Goal: Communication & Community: Participate in discussion

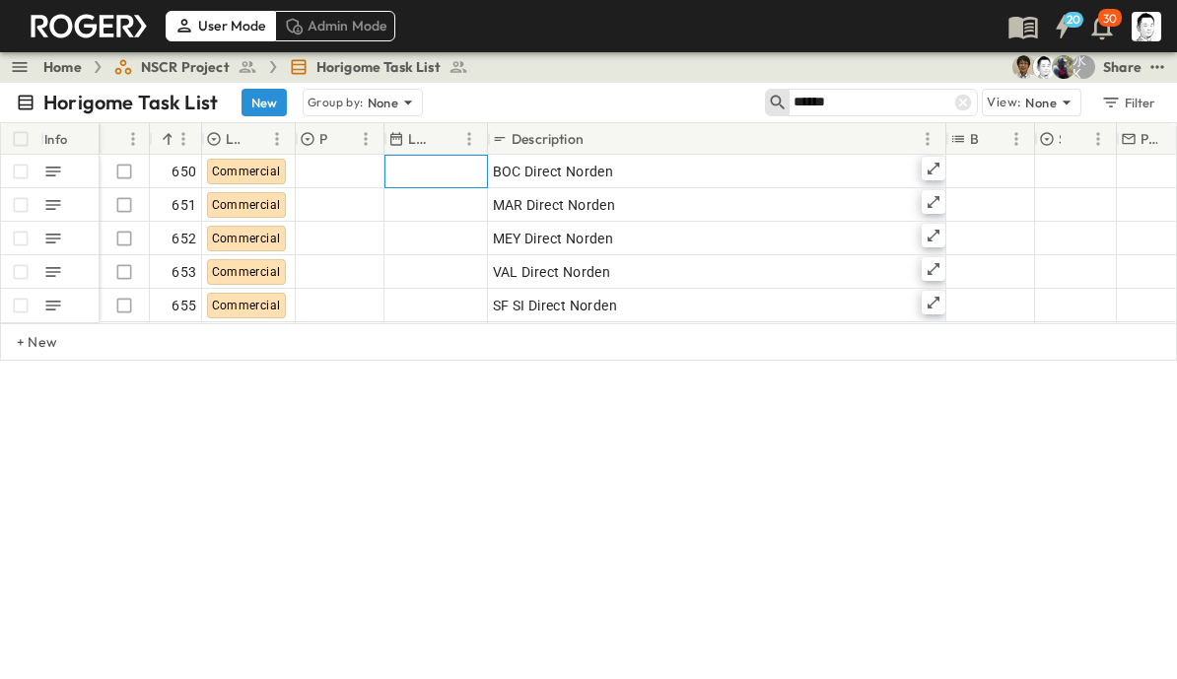
click at [451, 175] on div at bounding box center [436, 172] width 102 height 32
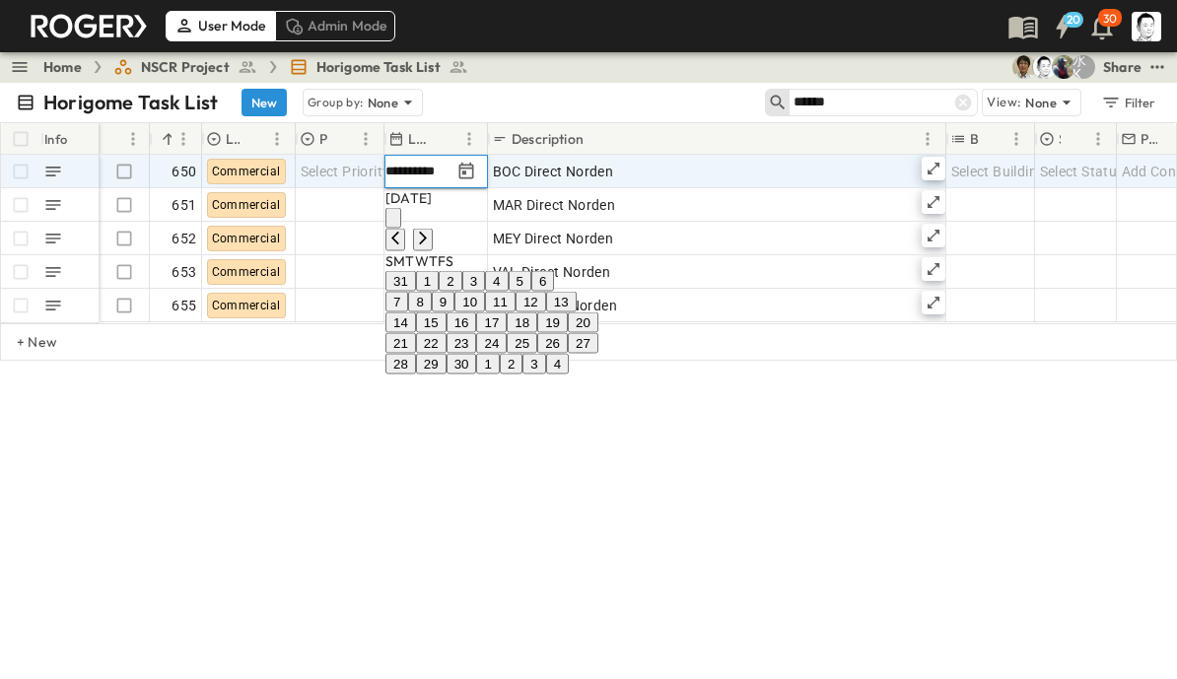
click at [546, 312] on button "12" at bounding box center [531, 302] width 31 height 21
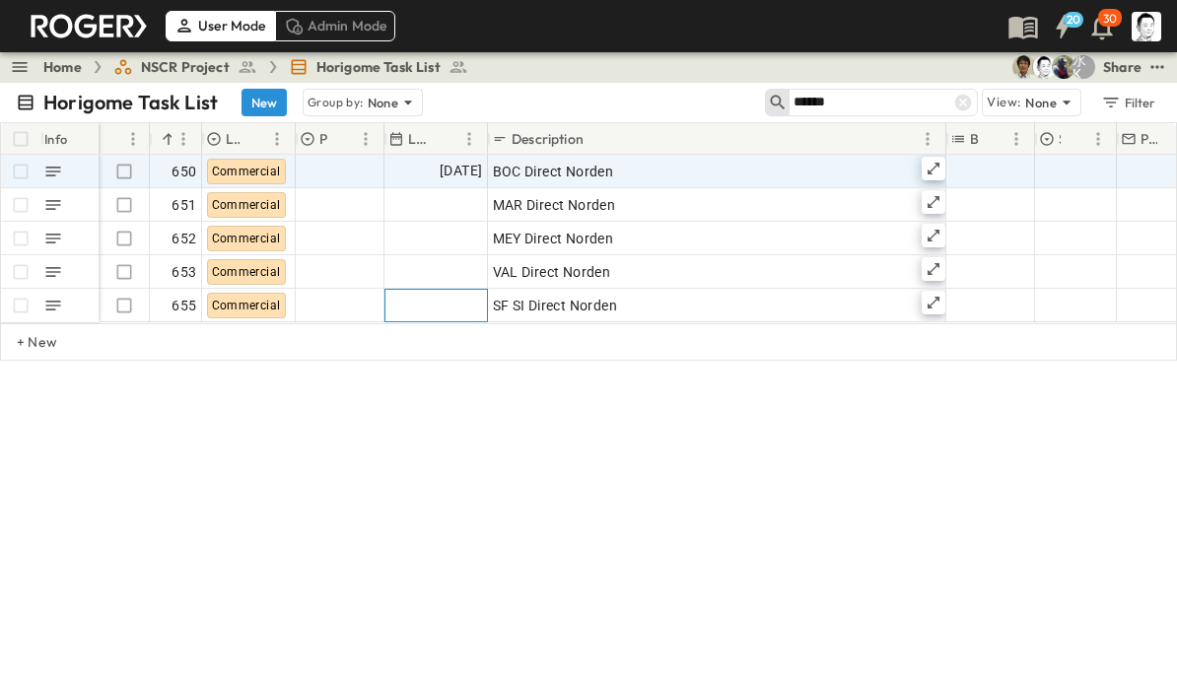
click at [455, 301] on div at bounding box center [436, 306] width 102 height 32
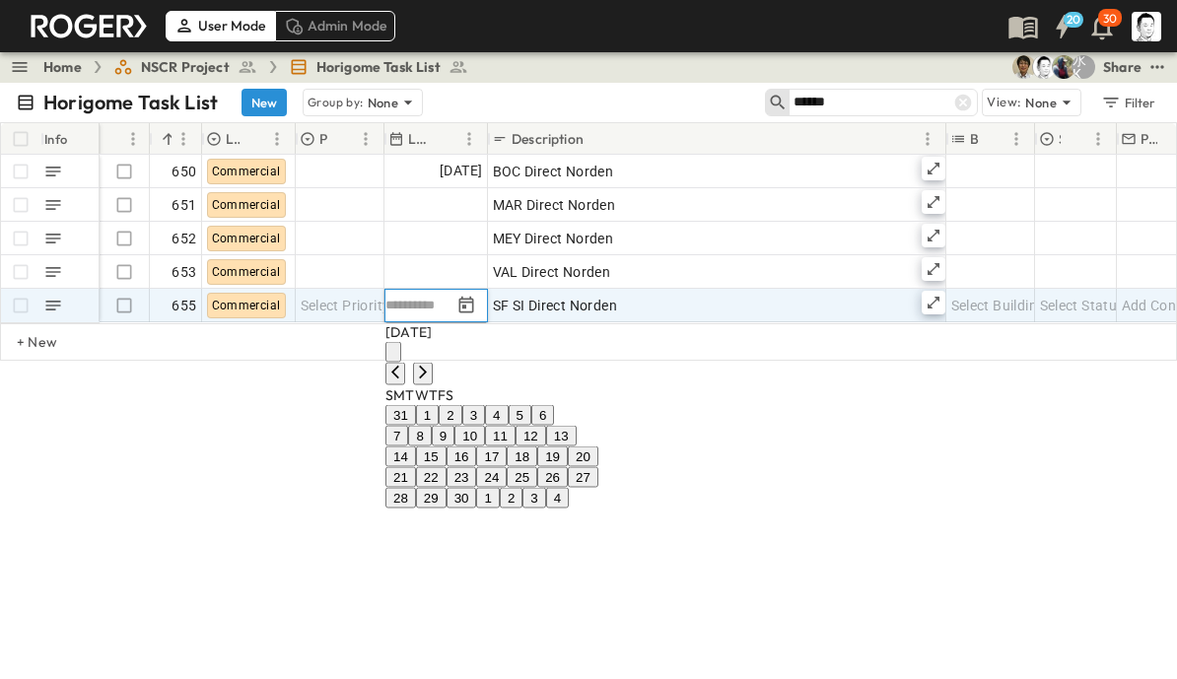
click at [546, 447] on button "12" at bounding box center [531, 436] width 31 height 21
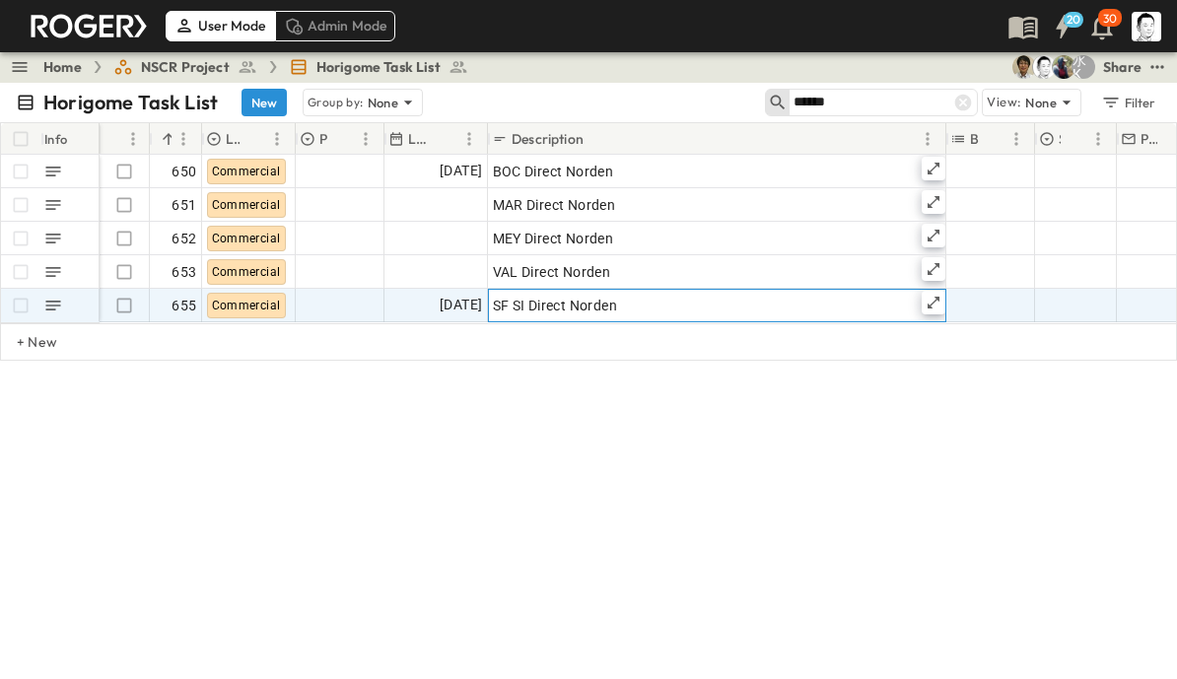
click at [930, 304] on icon at bounding box center [934, 303] width 16 height 16
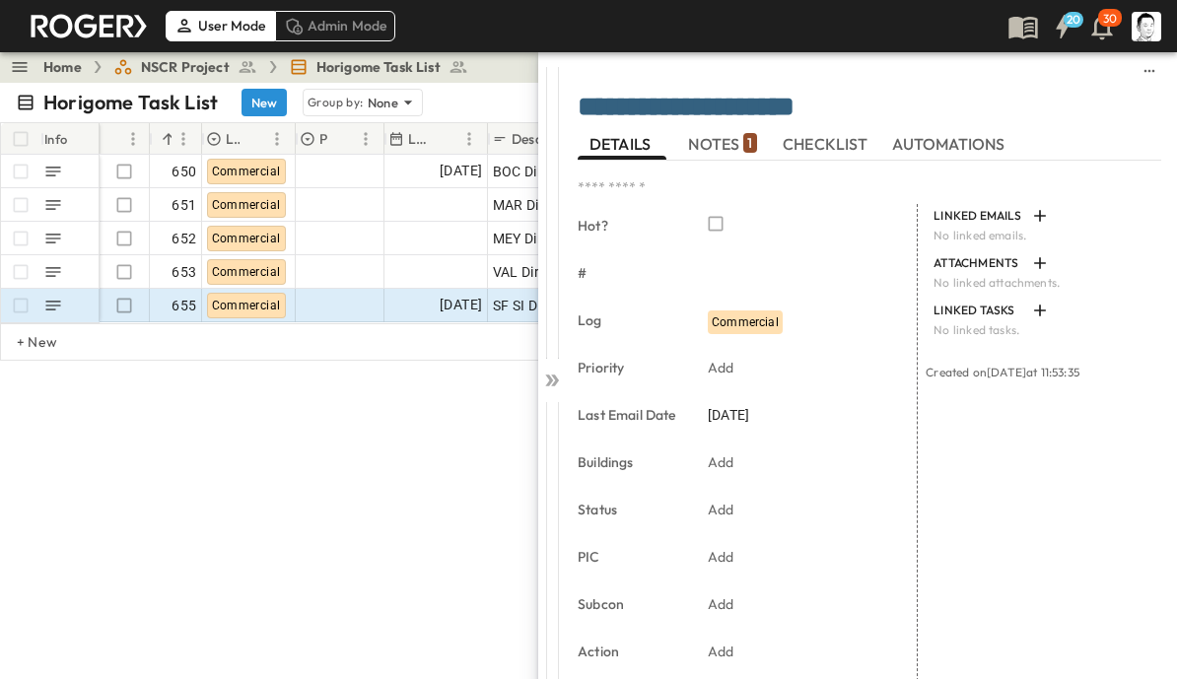
click at [733, 139] on span "NOTES 1" at bounding box center [722, 144] width 68 height 18
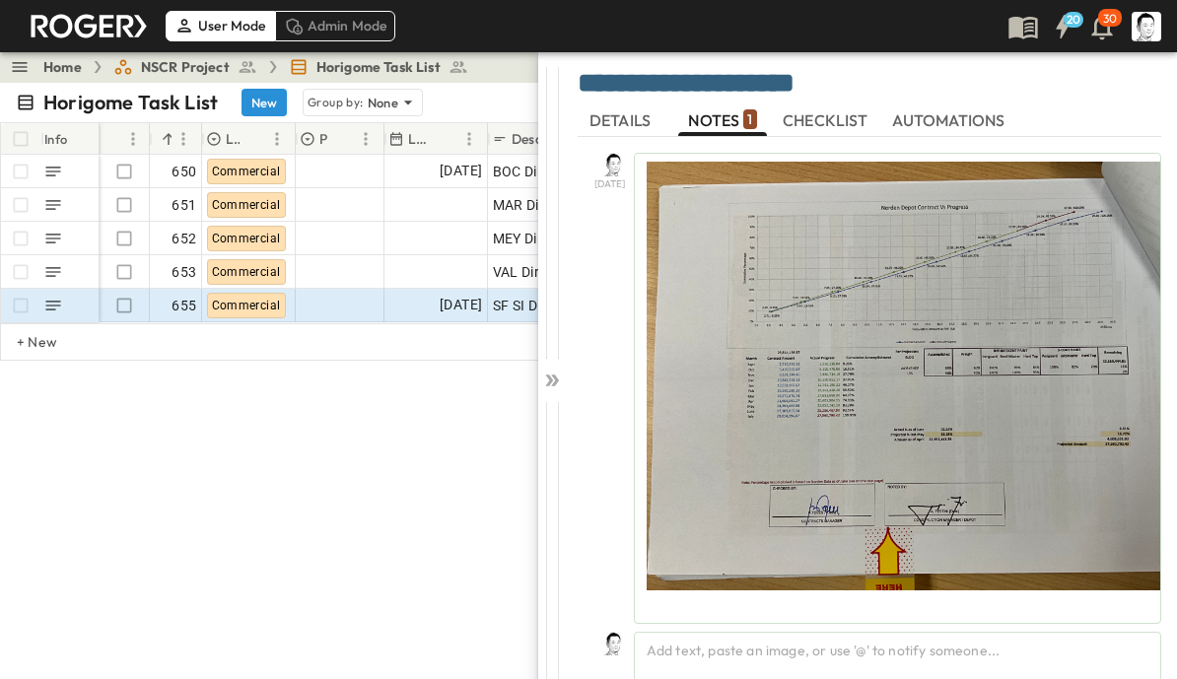
scroll to position [25, 0]
click at [1074, 650] on div "Add text, paste an image, or use '@' to notify someone..." at bounding box center [897, 657] width 527 height 50
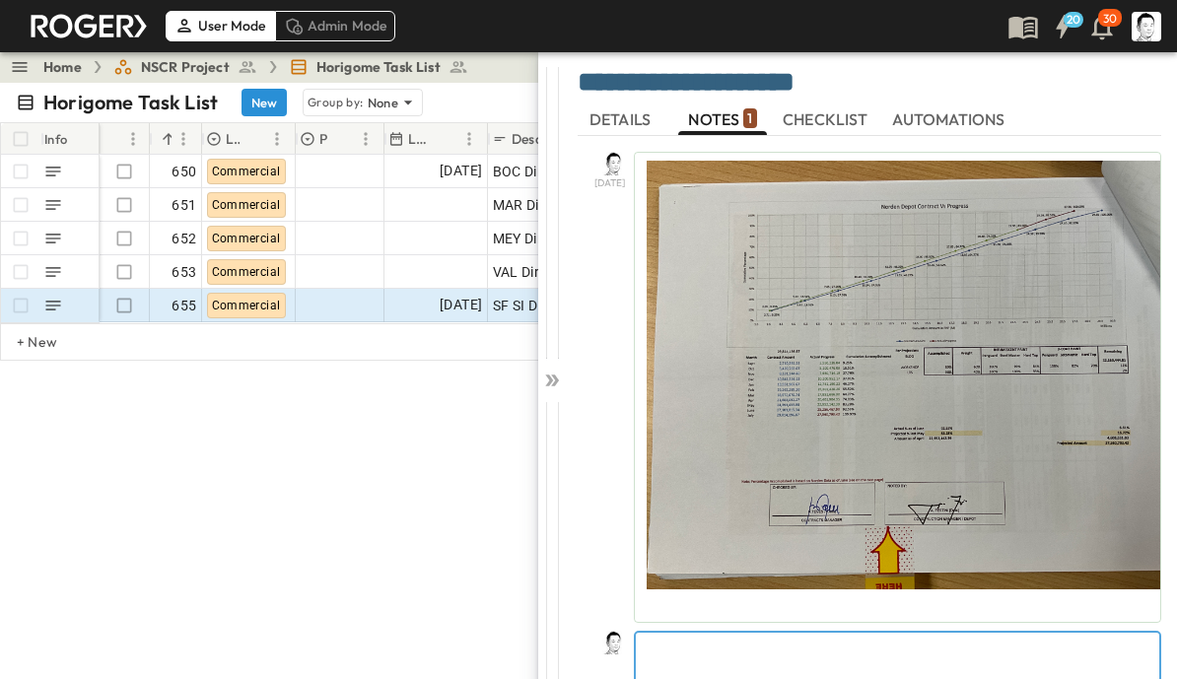
click at [942, 644] on p at bounding box center [898, 649] width 504 height 20
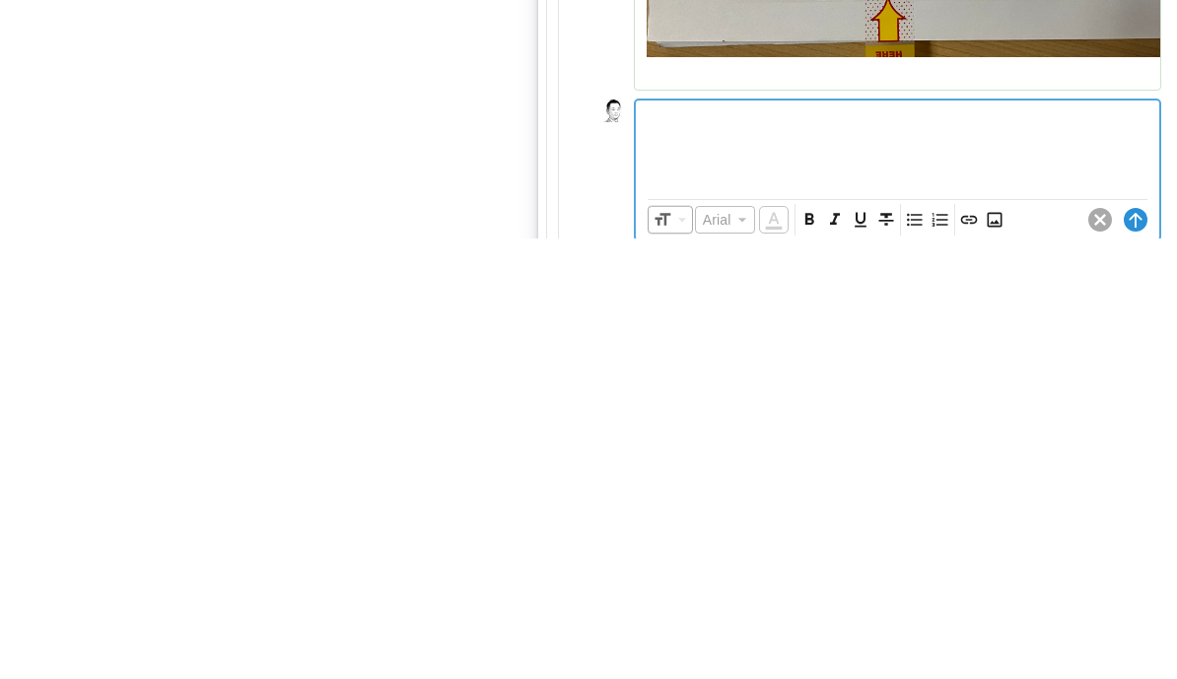
scroll to position [117, 0]
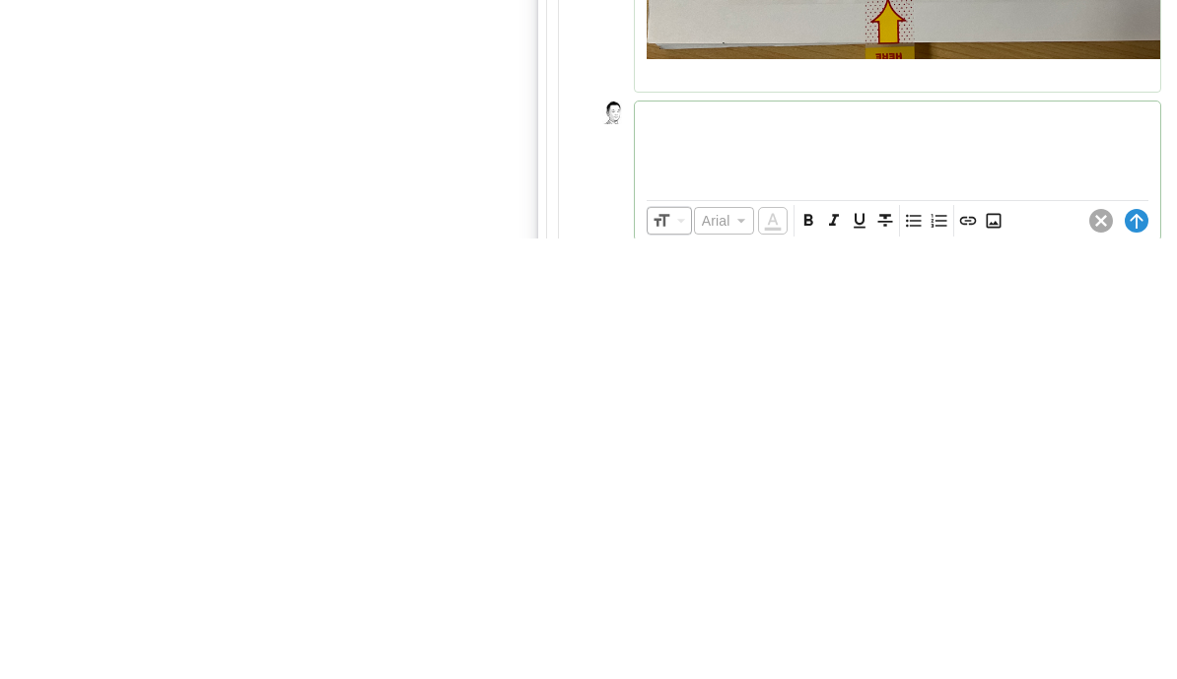
click at [992, 655] on icon "Insert Image" at bounding box center [993, 662] width 15 height 15
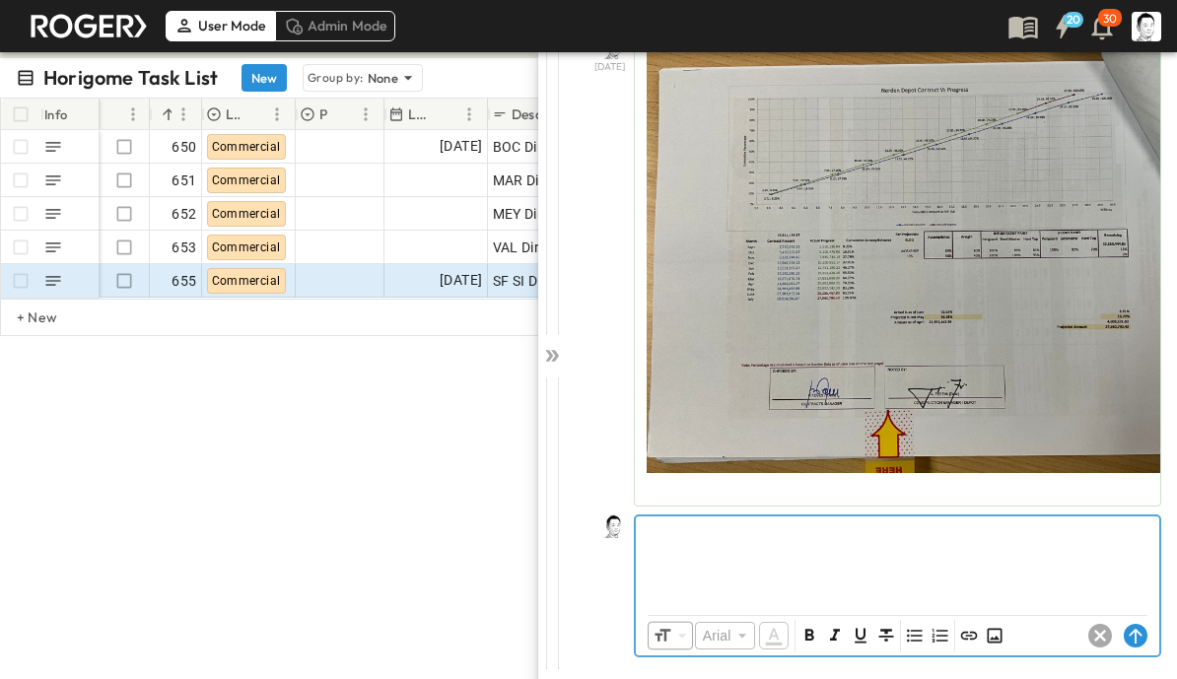
scroll to position [25, 0]
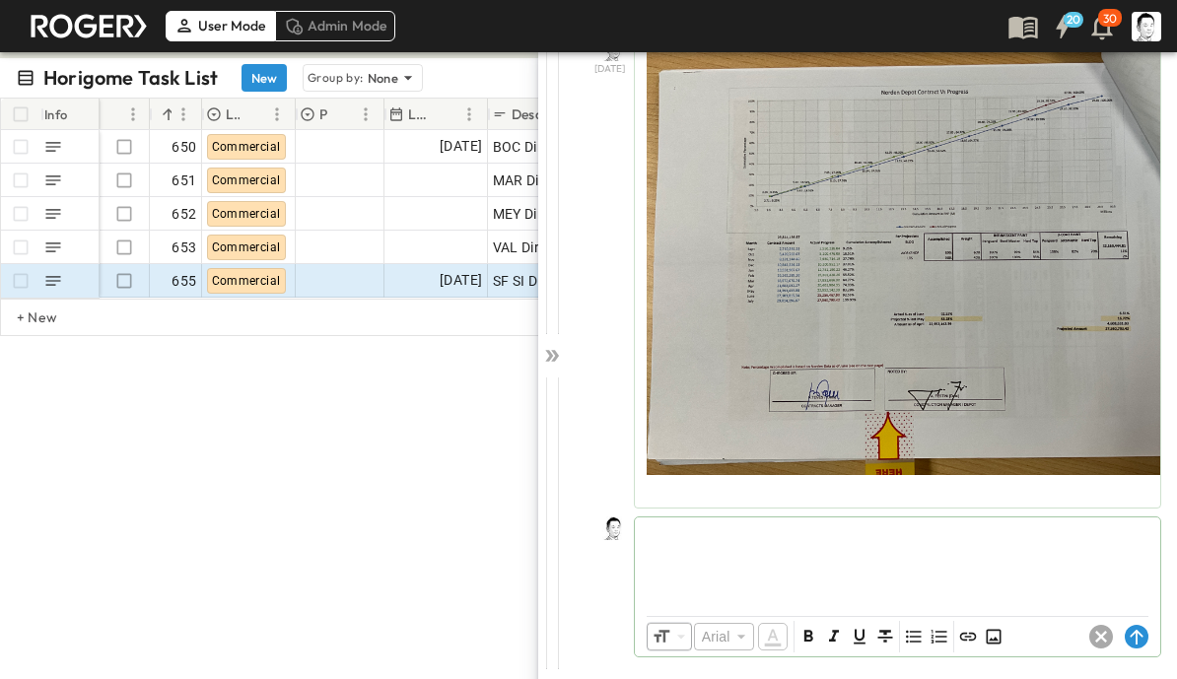
click at [1134, 634] on icon at bounding box center [1137, 637] width 24 height 24
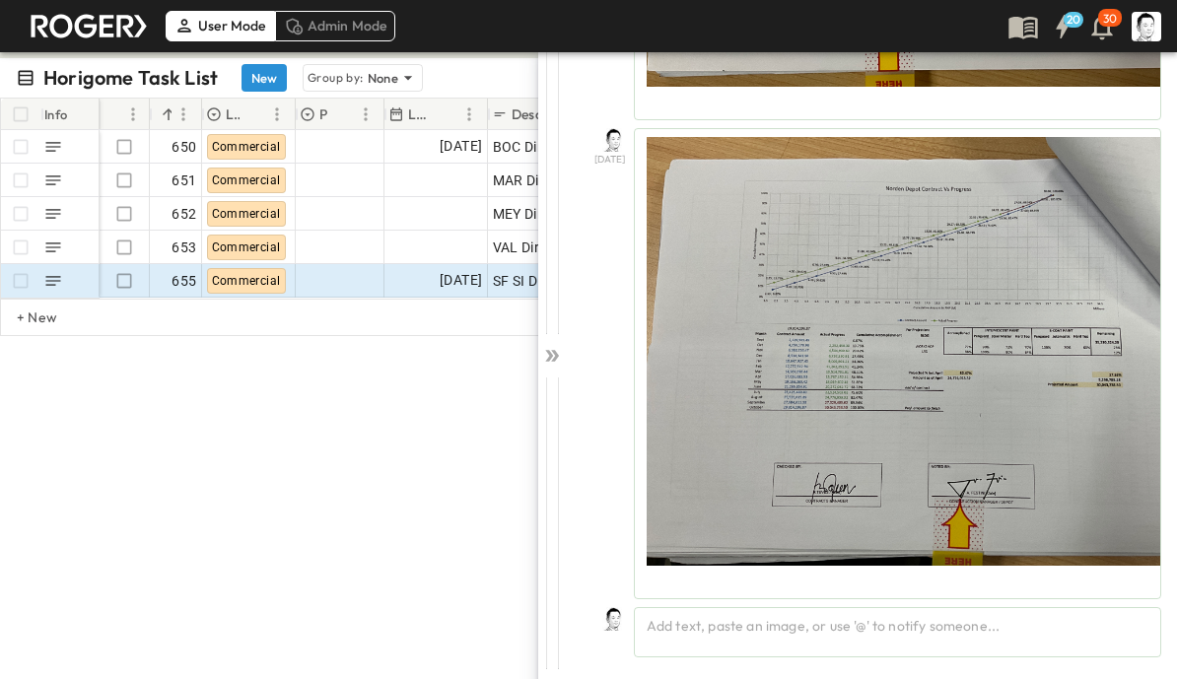
scroll to position [505, 0]
click at [550, 366] on div at bounding box center [552, 352] width 28 height 651
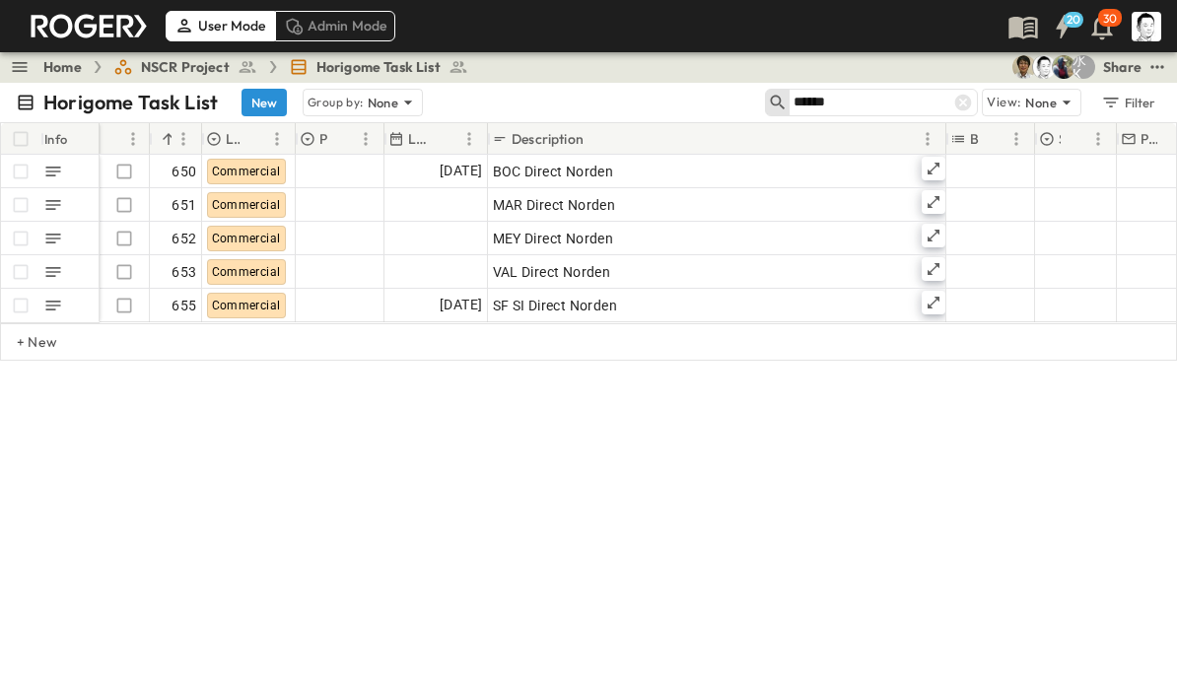
click at [965, 96] on icon at bounding box center [963, 103] width 17 height 17
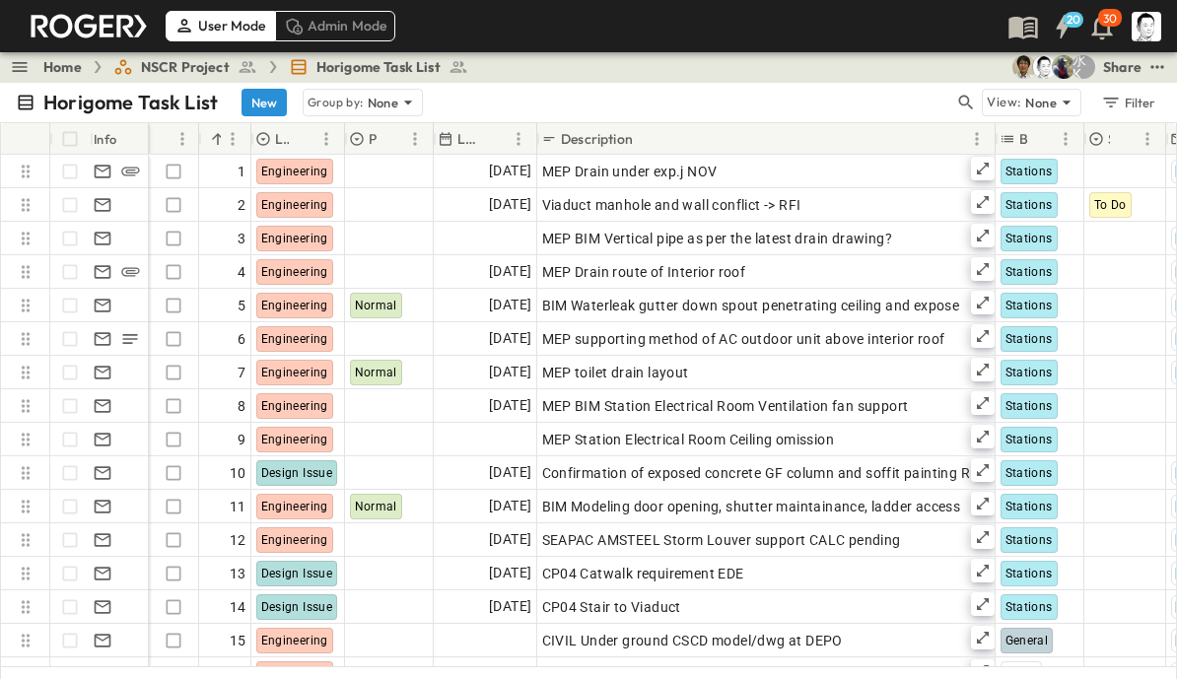
click at [971, 104] on icon "button" at bounding box center [966, 103] width 20 height 20
click at [913, 106] on input "text" at bounding box center [863, 102] width 138 height 29
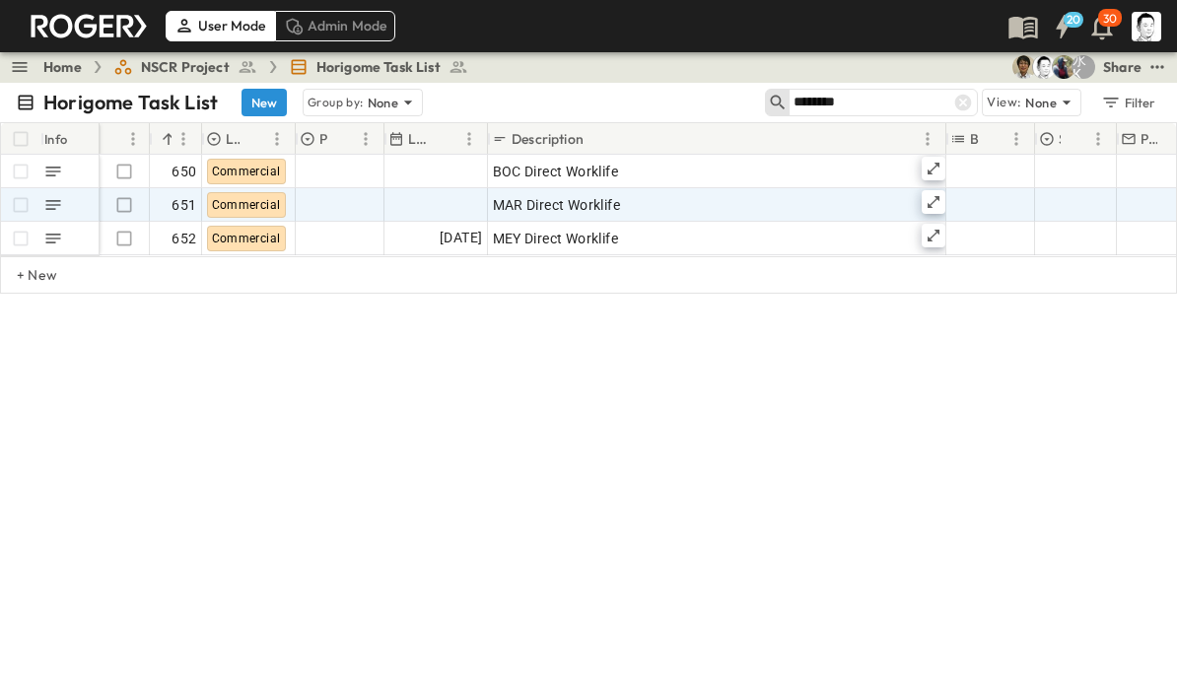
type input "********"
click at [941, 199] on div at bounding box center [934, 202] width 24 height 24
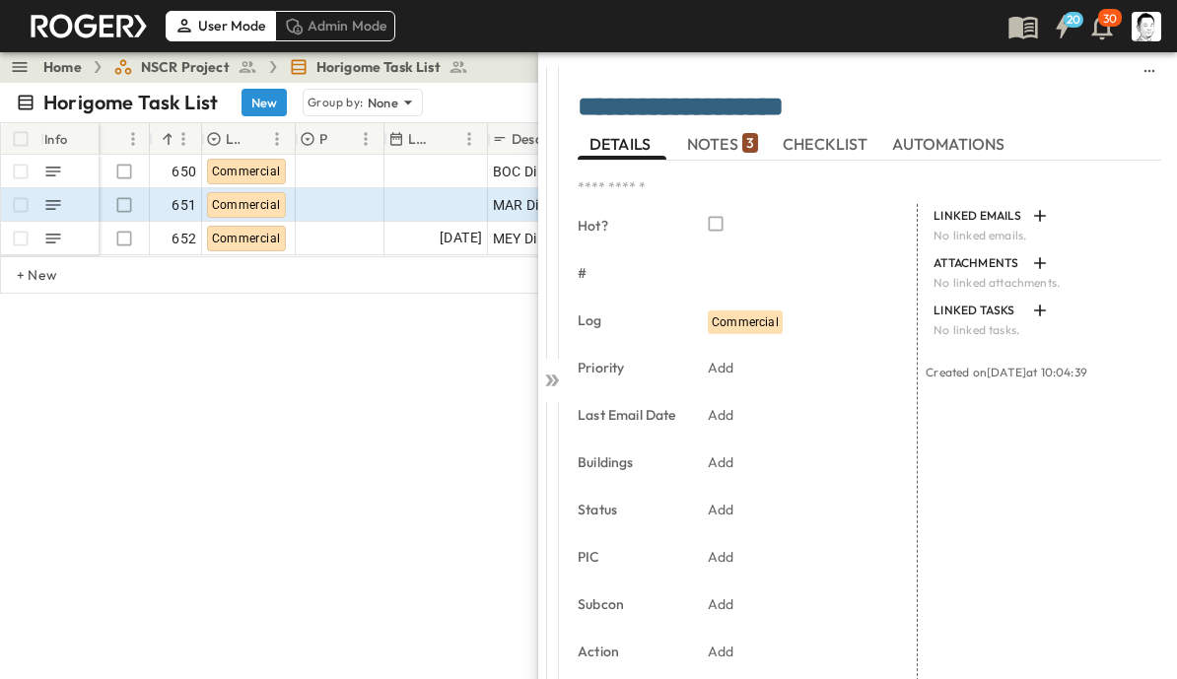
click at [734, 139] on span "NOTES 3" at bounding box center [722, 144] width 71 height 18
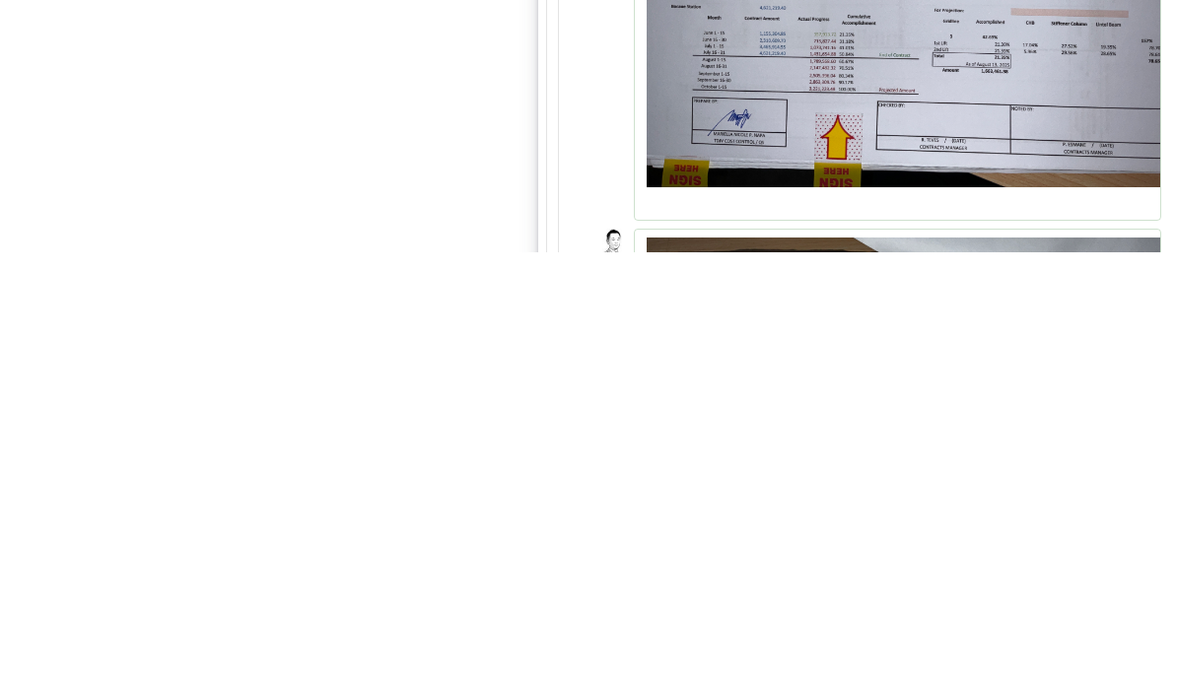
scroll to position [25, 0]
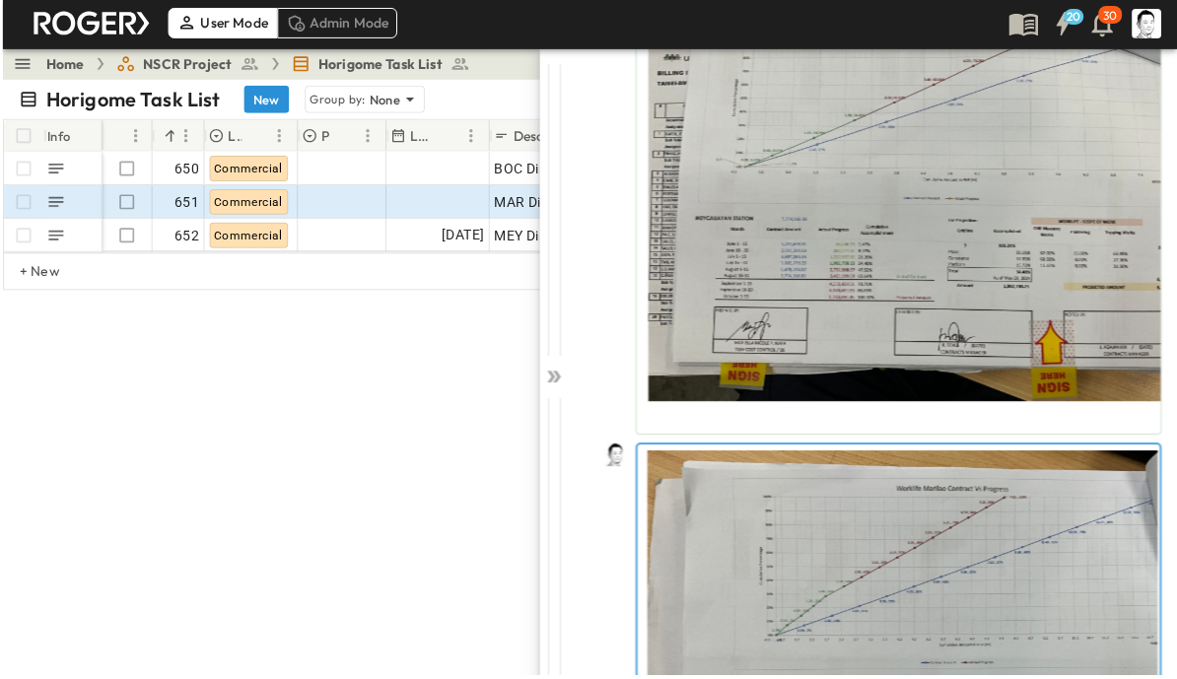
scroll to position [3, 0]
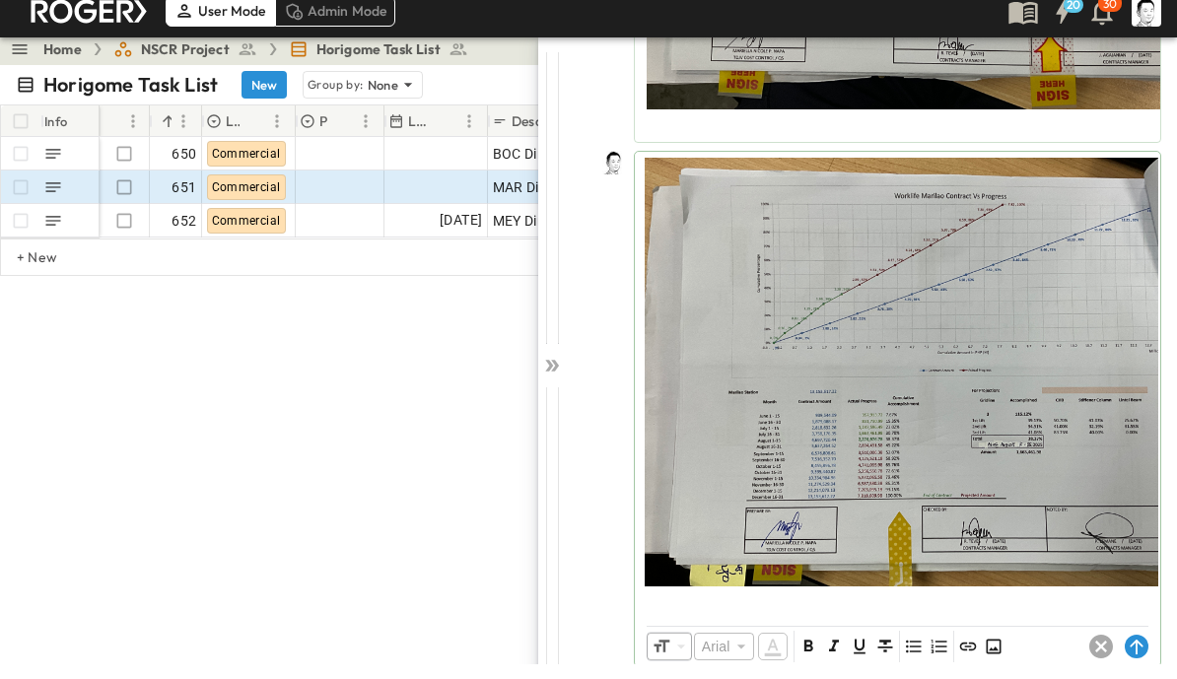
click at [1125, 655] on icon at bounding box center [1137, 662] width 24 height 24
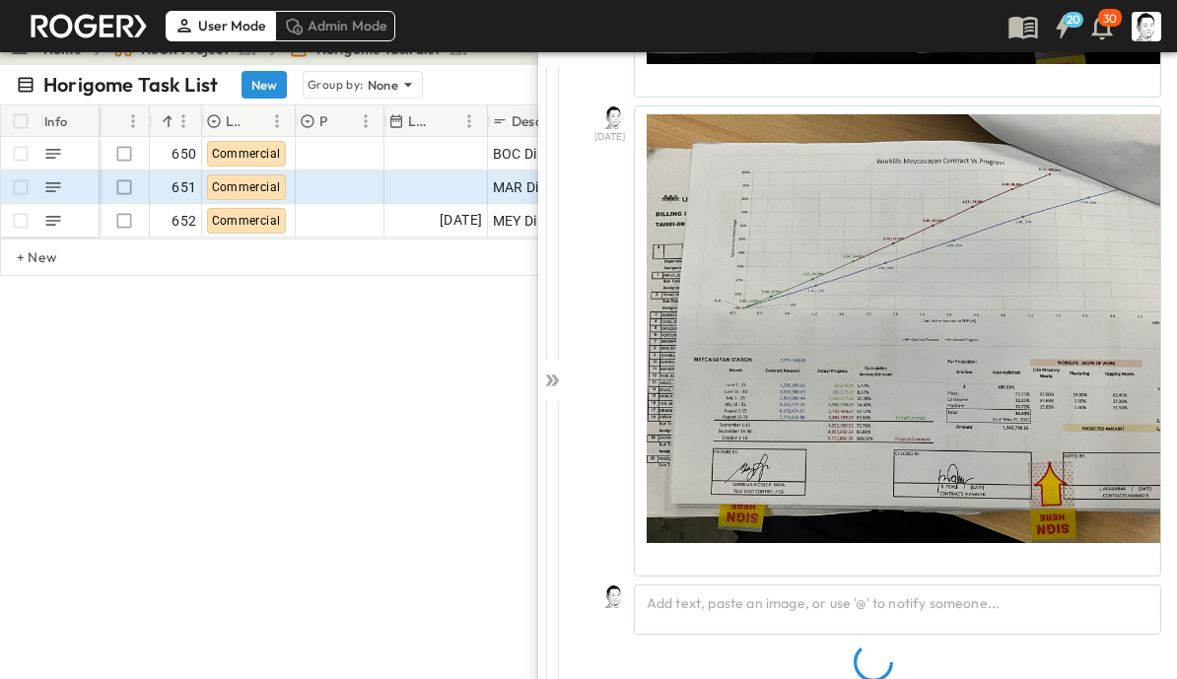
scroll to position [985, 0]
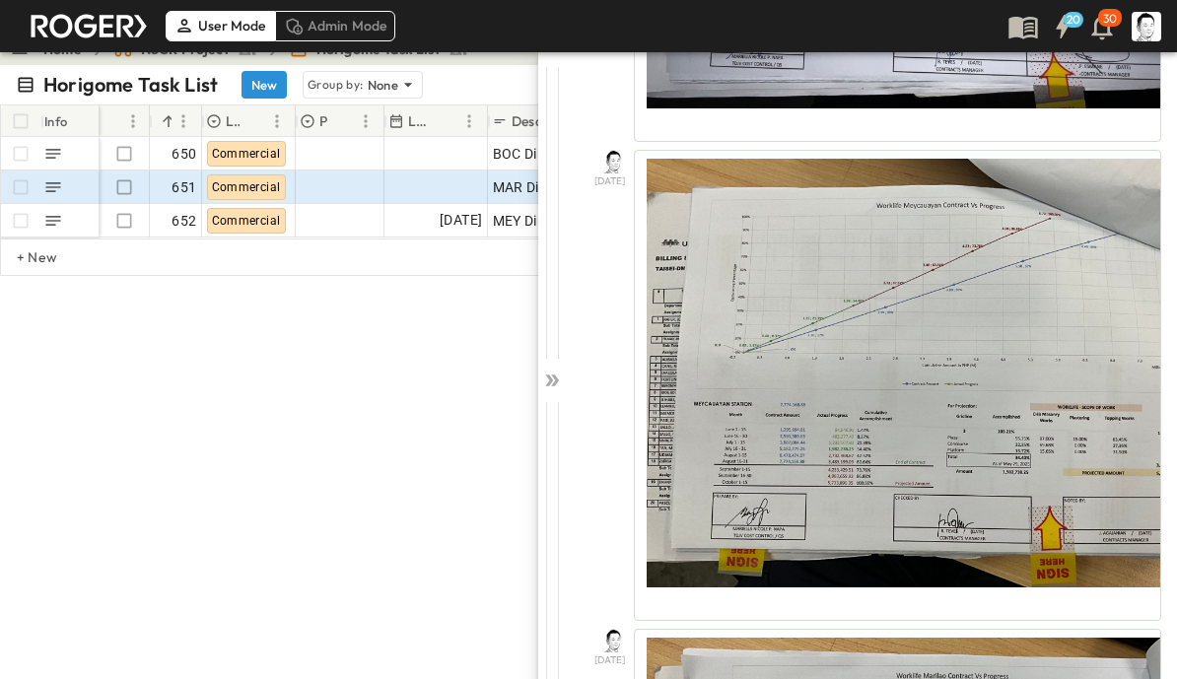
click at [556, 381] on icon at bounding box center [555, 381] width 8 height 12
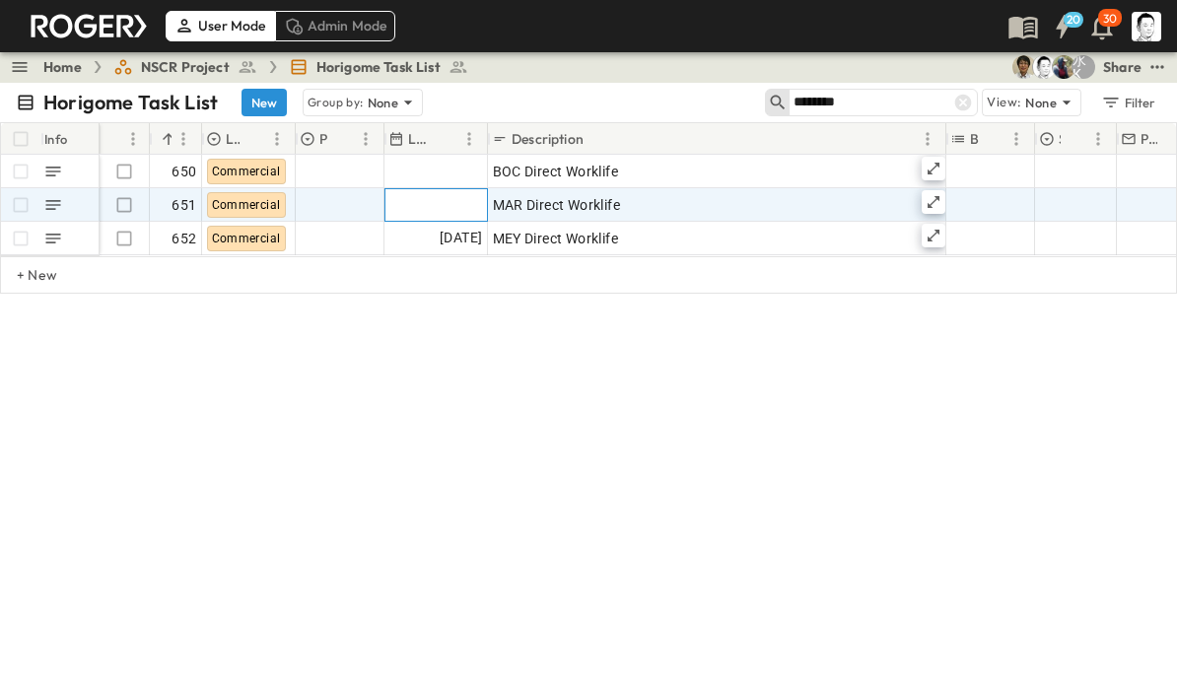
click at [447, 210] on div at bounding box center [436, 205] width 102 height 32
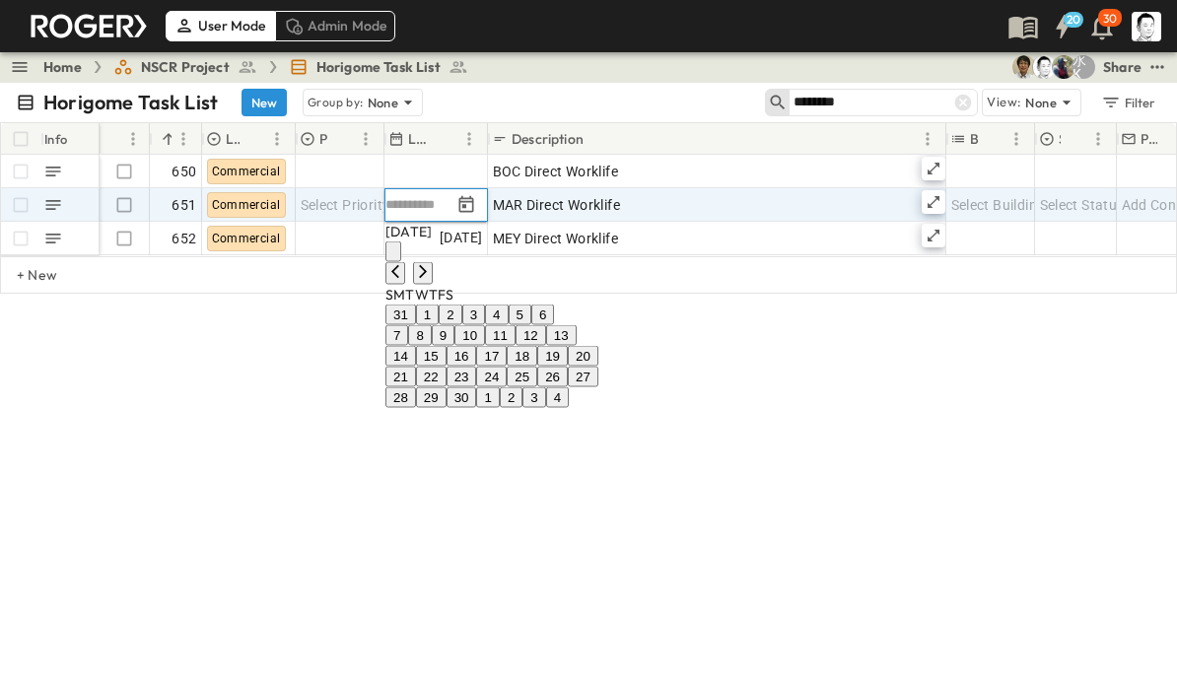
click at [546, 346] on button "12" at bounding box center [531, 335] width 31 height 21
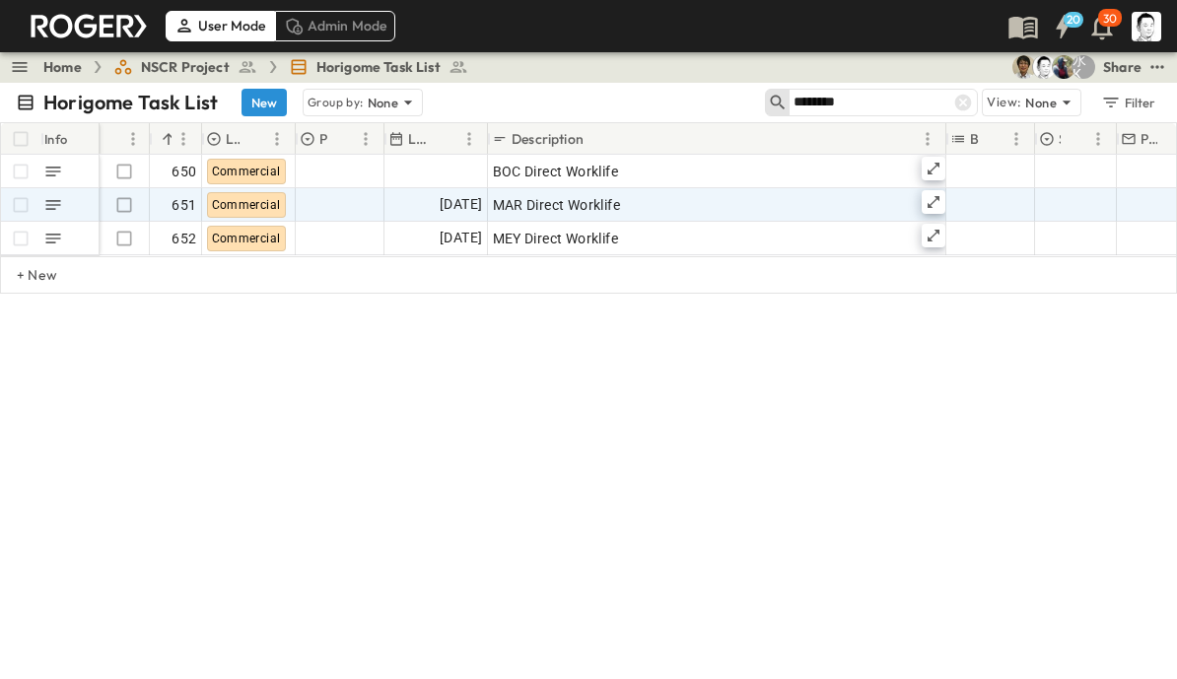
click at [898, 99] on input "********" at bounding box center [863, 102] width 138 height 29
click at [965, 104] on icon at bounding box center [963, 103] width 20 height 20
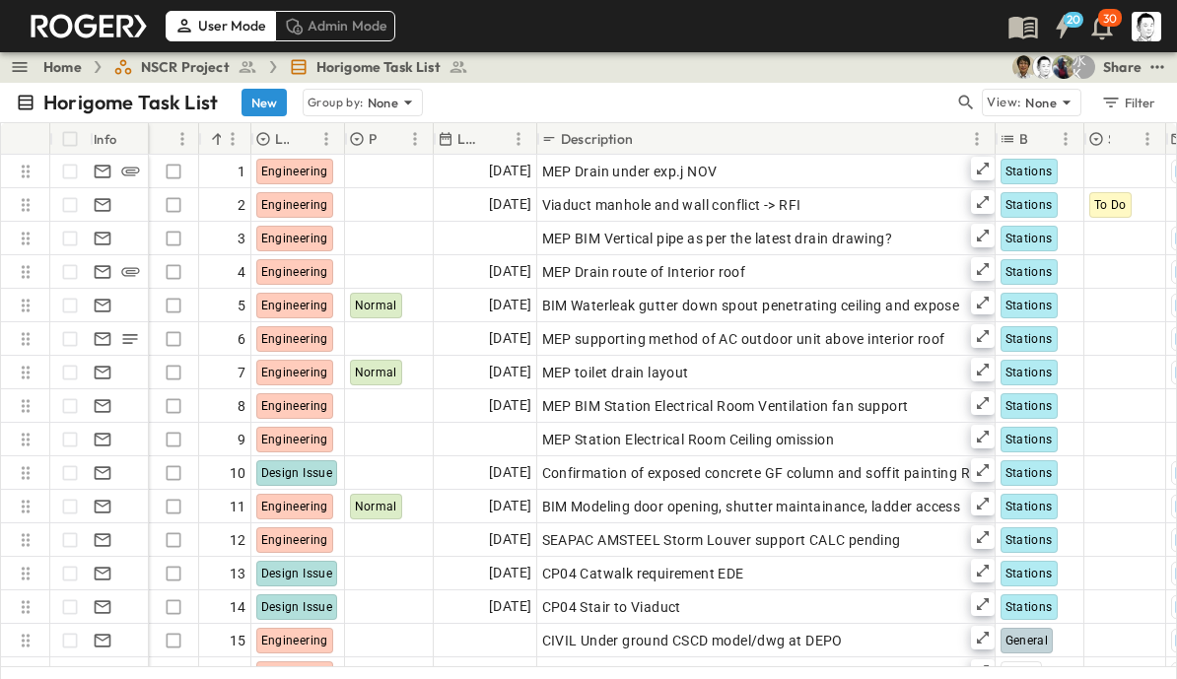
click at [982, 104] on input "text" at bounding box center [1051, 101] width 138 height 29
click at [968, 104] on icon "button" at bounding box center [966, 103] width 15 height 15
click at [906, 110] on input "text" at bounding box center [863, 102] width 138 height 29
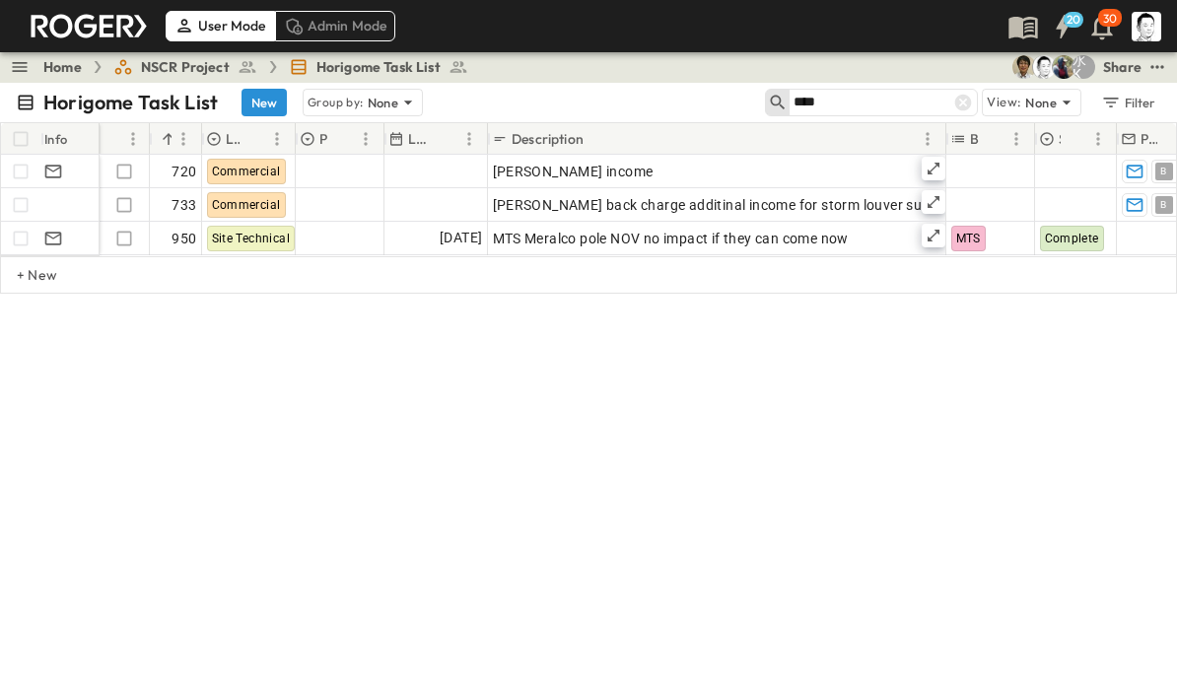
click at [871, 105] on input "****" at bounding box center [863, 102] width 138 height 29
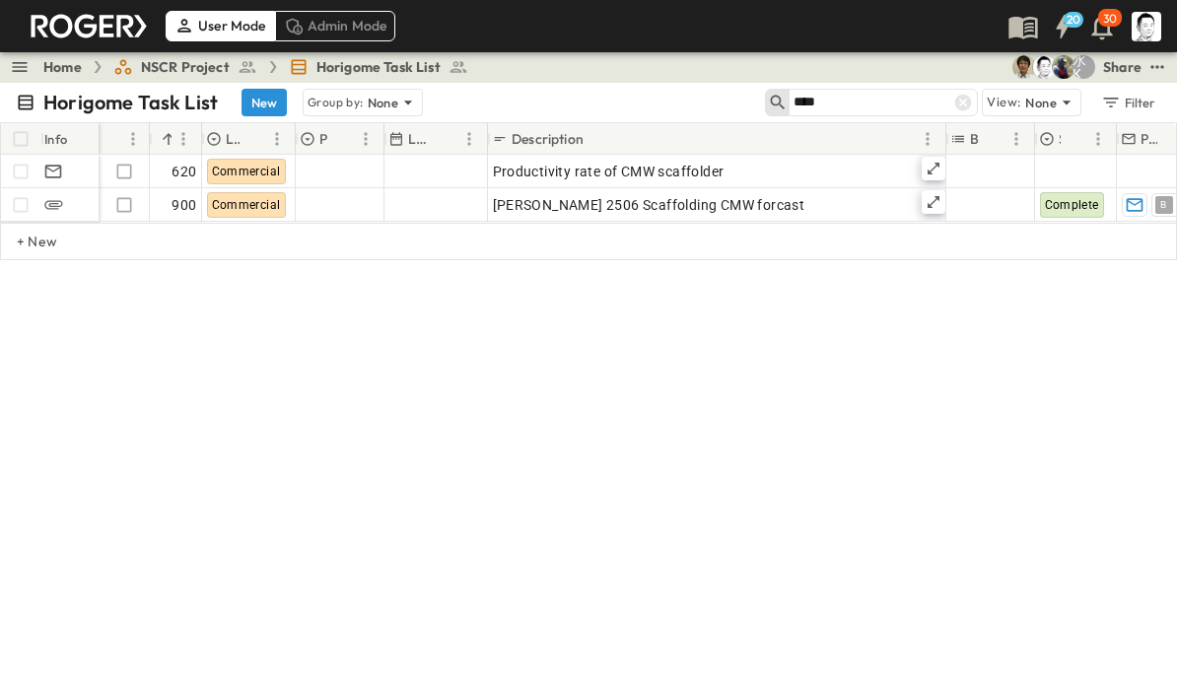
click at [852, 89] on input "***" at bounding box center [863, 102] width 138 height 29
click at [857, 100] on input "***" at bounding box center [863, 102] width 138 height 29
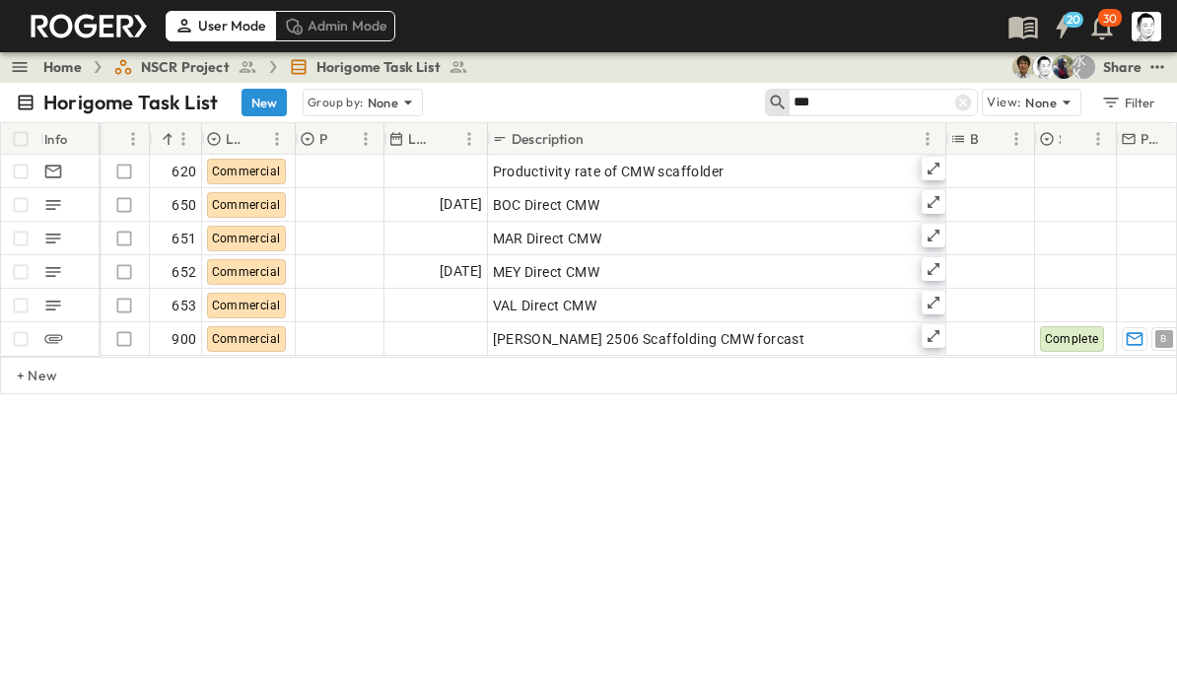
type input "***"
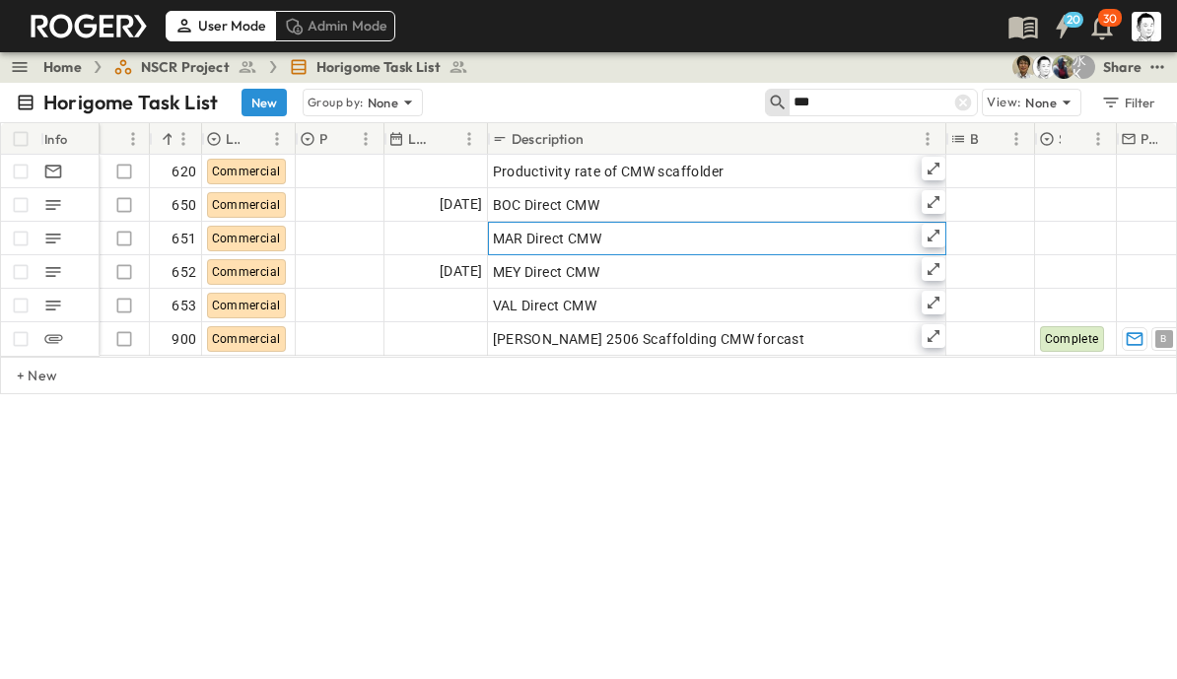
click at [939, 237] on icon at bounding box center [934, 236] width 16 height 16
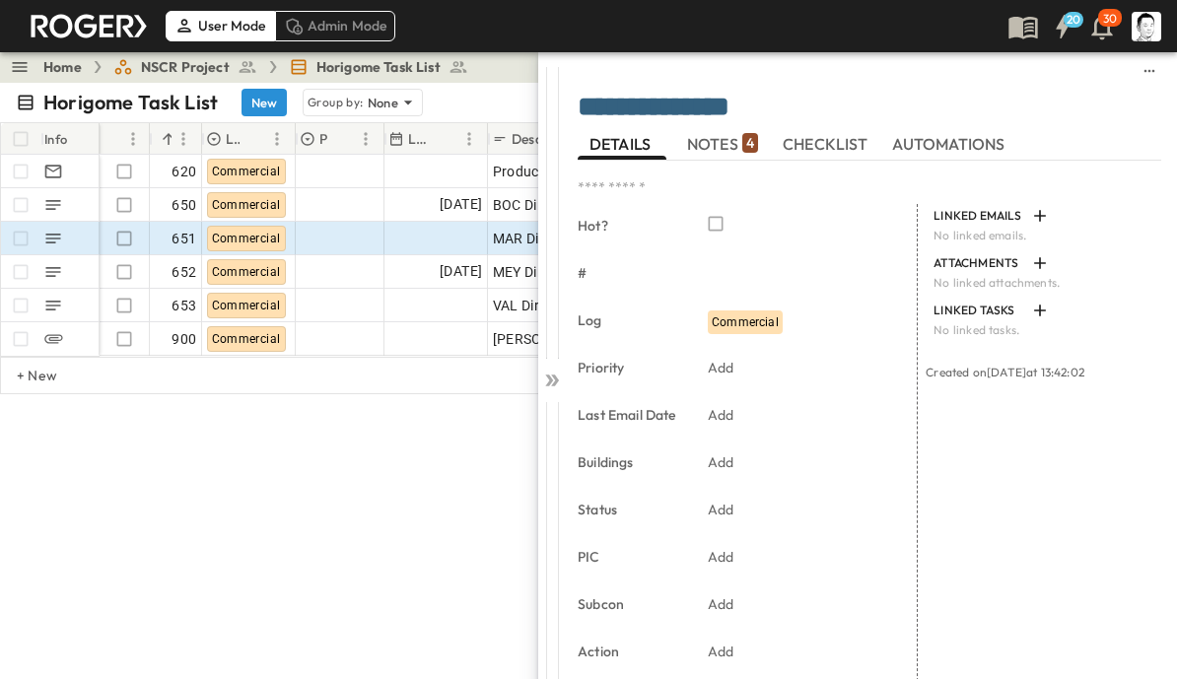
click at [730, 144] on span "NOTES 4" at bounding box center [722, 144] width 71 height 18
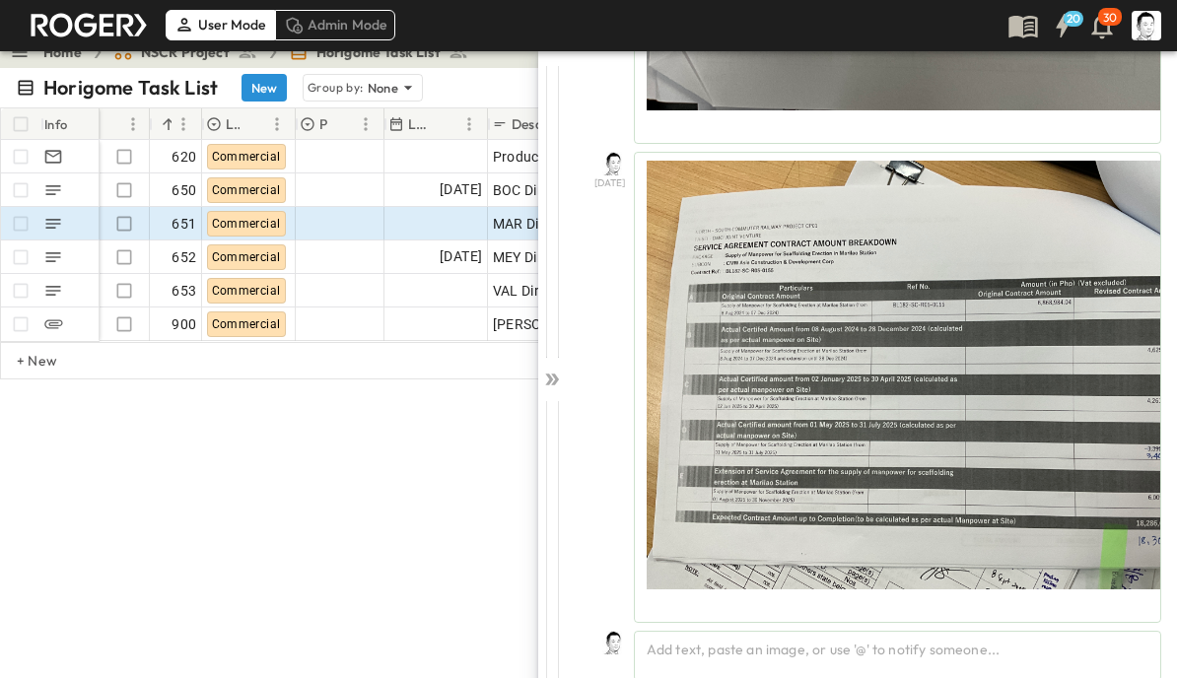
scroll to position [2464, 0]
